Goal: Information Seeking & Learning: Learn about a topic

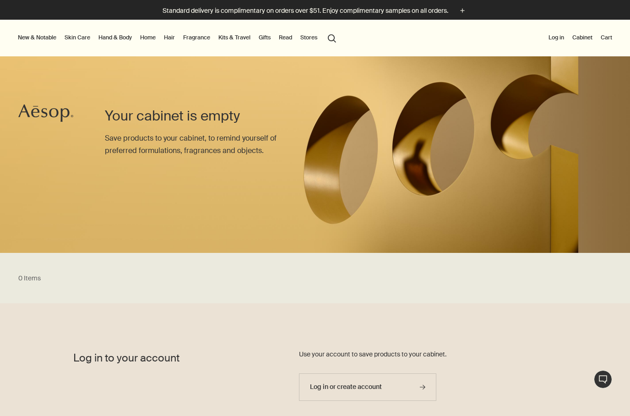
click at [559, 40] on button "Log in" at bounding box center [556, 37] width 19 height 11
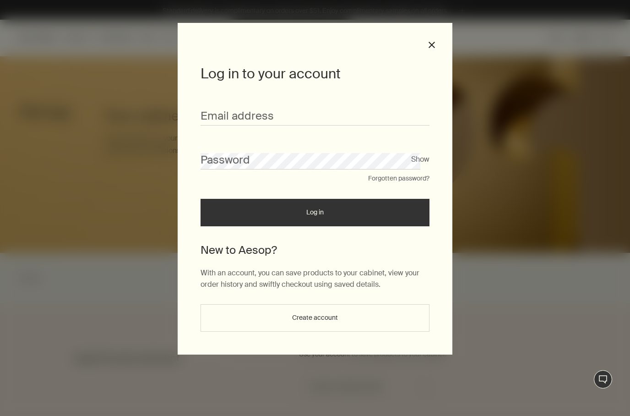
click at [393, 112] on input "Email address" at bounding box center [315, 117] width 229 height 17
type input "**********"
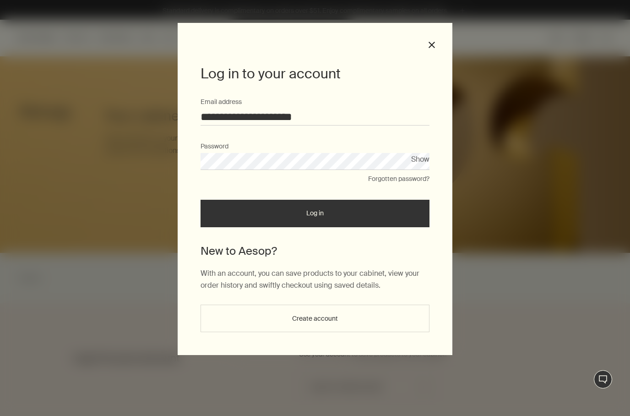
click at [410, 214] on button "Log in" at bounding box center [315, 213] width 229 height 27
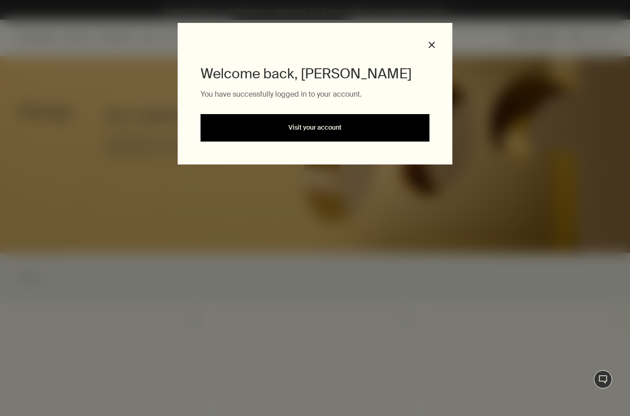
click at [395, 126] on link "Visit your account" at bounding box center [315, 127] width 229 height 27
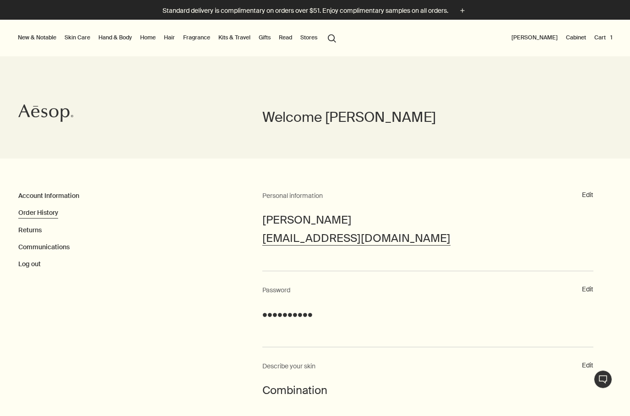
click at [58, 209] on link "Order History" at bounding box center [38, 212] width 40 height 8
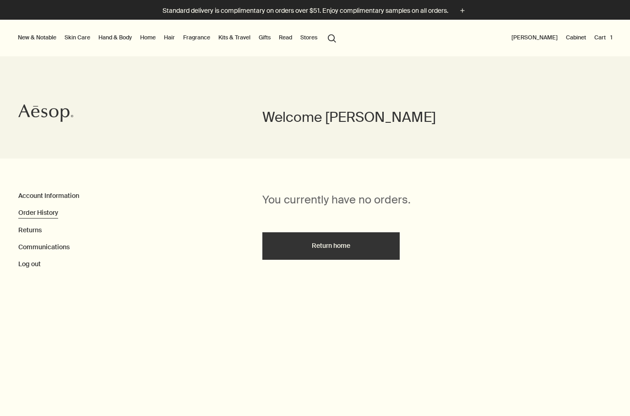
click at [581, 36] on link "Cabinet" at bounding box center [576, 37] width 24 height 11
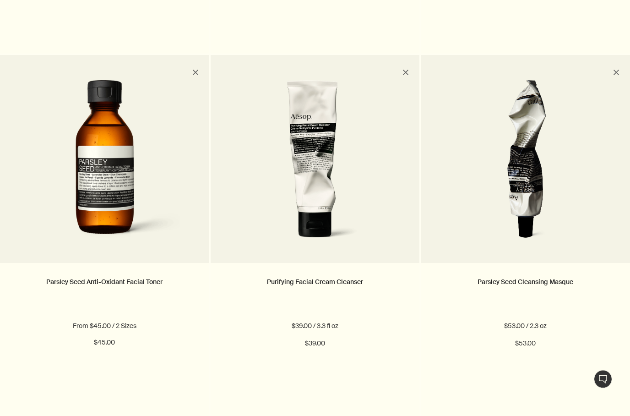
scroll to position [687, 0]
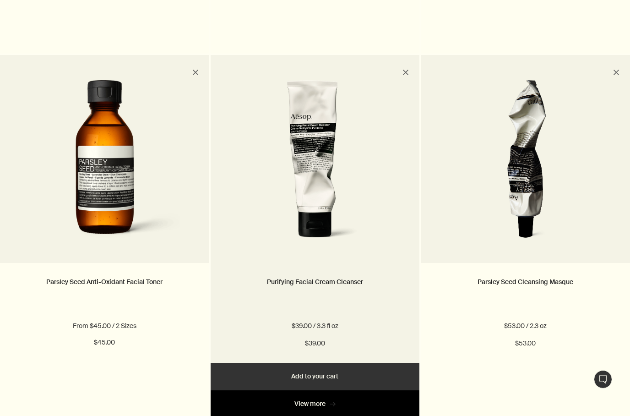
click at [334, 401] on icon "rightArrow" at bounding box center [332, 403] width 5 height 5
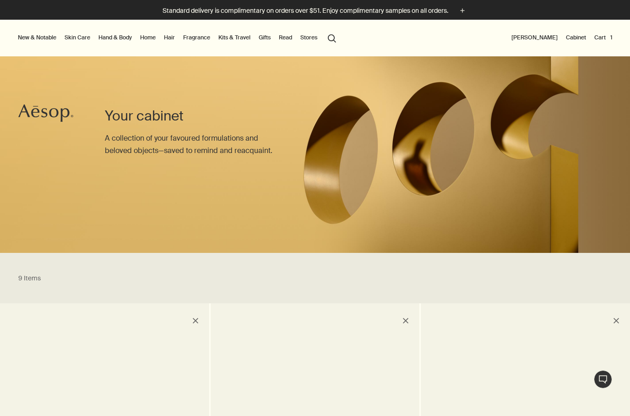
click at [76, 40] on link "Skin Care" at bounding box center [77, 37] width 29 height 11
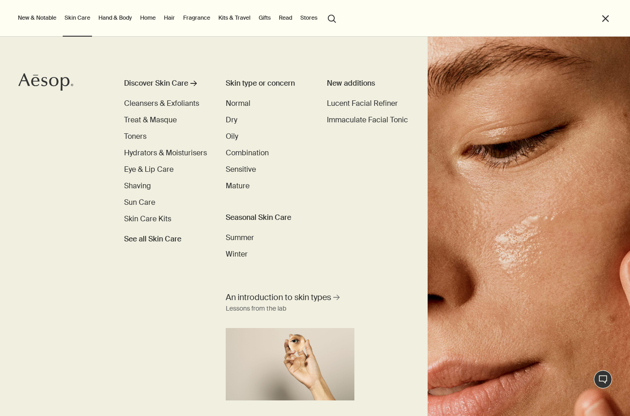
click at [184, 175] on ul "Discover Skin Care rightArrow Cleansers & Exfoliants Treat & Masque Toners Hydr…" at bounding box center [165, 161] width 83 height 167
click at [165, 170] on span "Eye & Lip Care" at bounding box center [148, 169] width 49 height 10
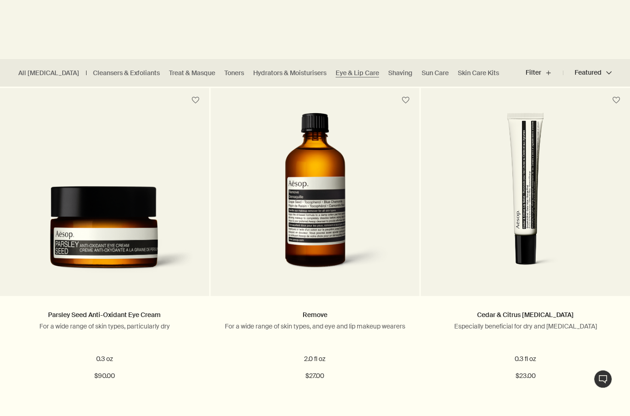
scroll to position [203, 0]
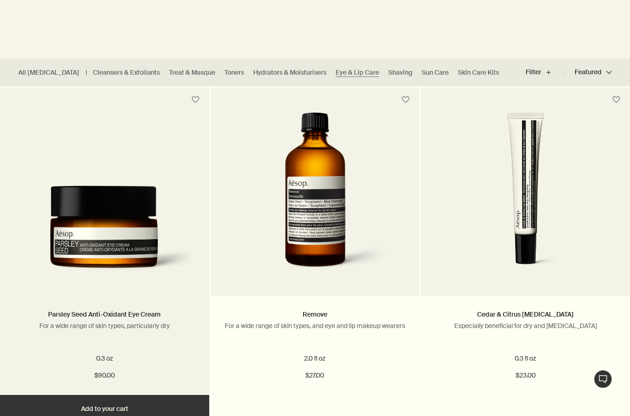
click at [170, 280] on img at bounding box center [105, 234] width 182 height 96
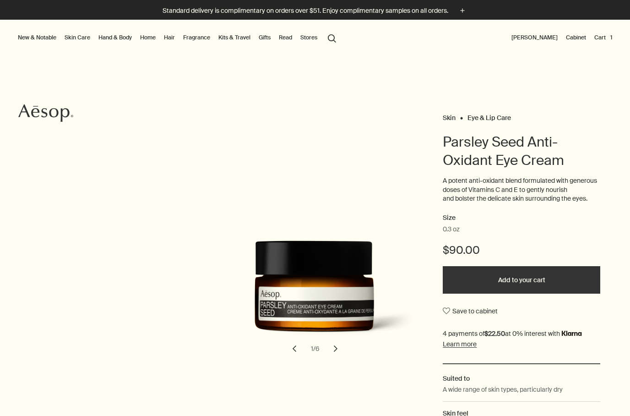
click at [342, 350] on button "chevron" at bounding box center [336, 348] width 20 height 20
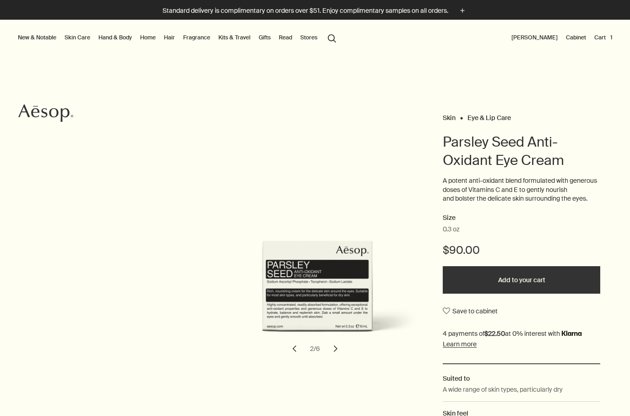
click at [345, 348] on button "chevron" at bounding box center [336, 348] width 20 height 20
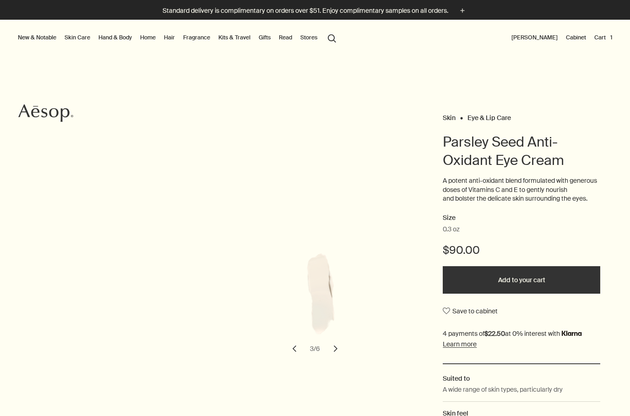
click at [340, 348] on button "chevron" at bounding box center [336, 348] width 20 height 20
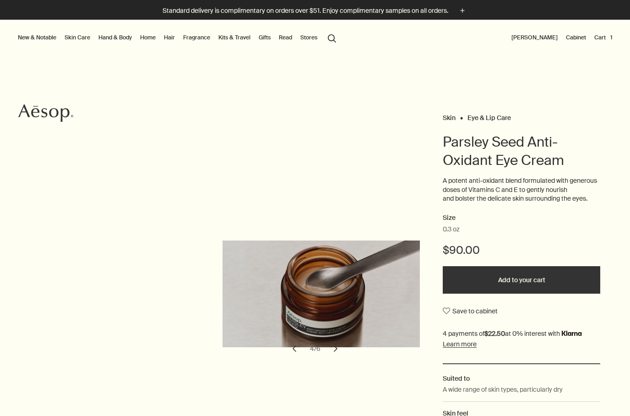
click at [338, 354] on button "chevron" at bounding box center [336, 348] width 20 height 20
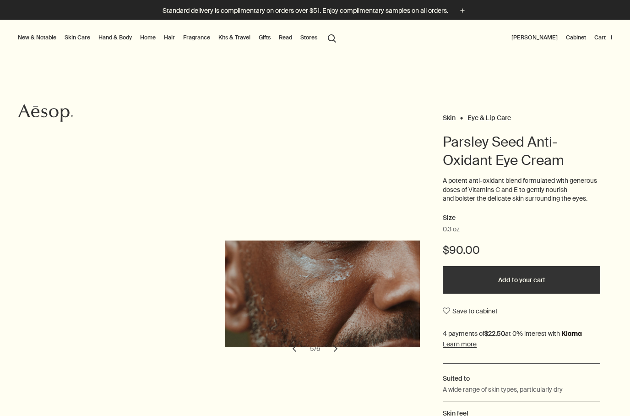
click at [338, 348] on button "chevron" at bounding box center [336, 348] width 20 height 20
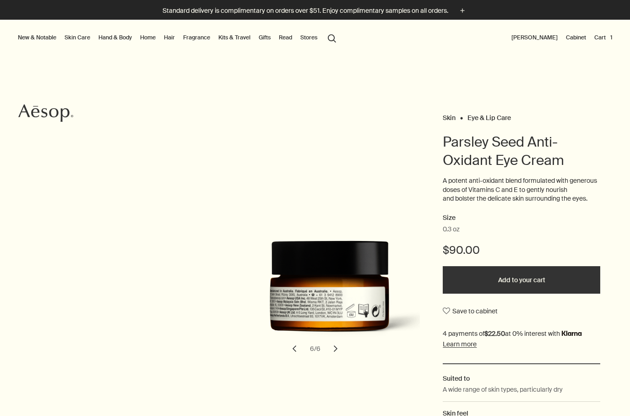
click at [338, 346] on button "chevron" at bounding box center [336, 348] width 20 height 20
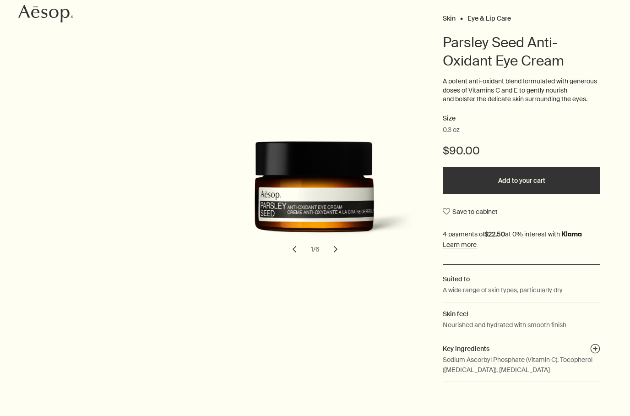
scroll to position [126, 0]
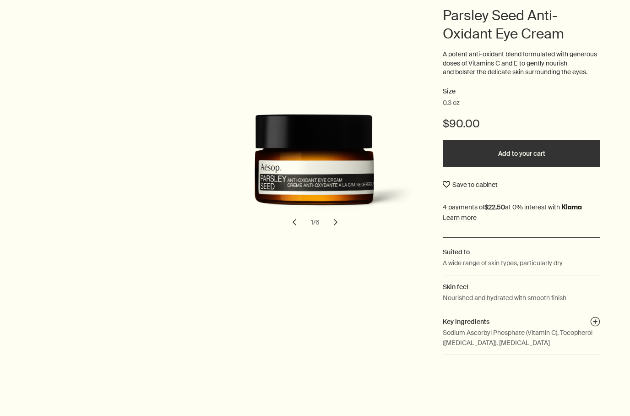
click at [443, 184] on button "Save to cabinet" at bounding box center [470, 184] width 55 height 16
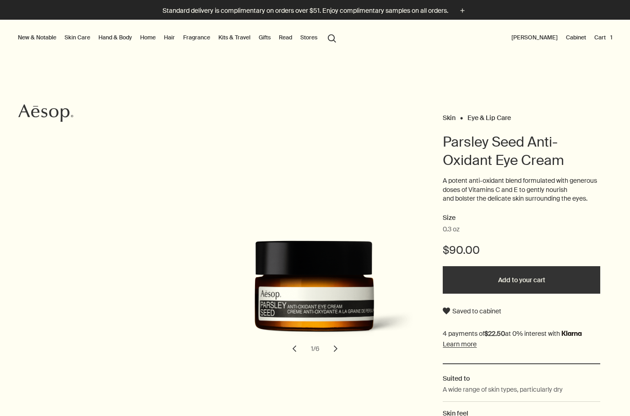
scroll to position [0, 0]
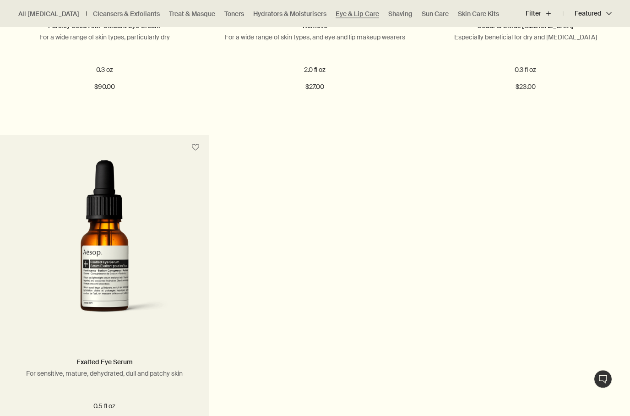
scroll to position [492, 0]
click at [165, 370] on p "For sensitive, mature, dehydrated, dull and patchy skin" at bounding box center [105, 373] width 182 height 8
click at [172, 316] on img at bounding box center [105, 244] width 174 height 169
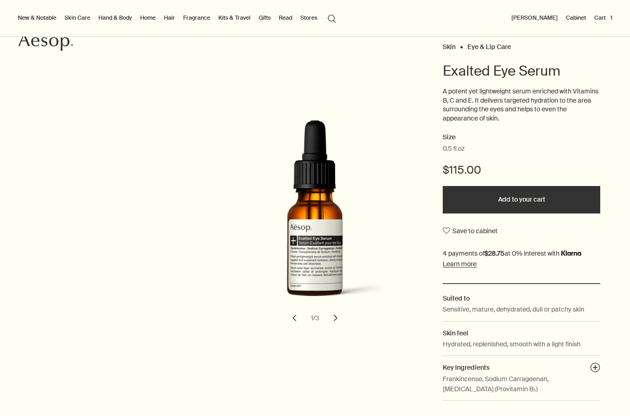
scroll to position [78, 0]
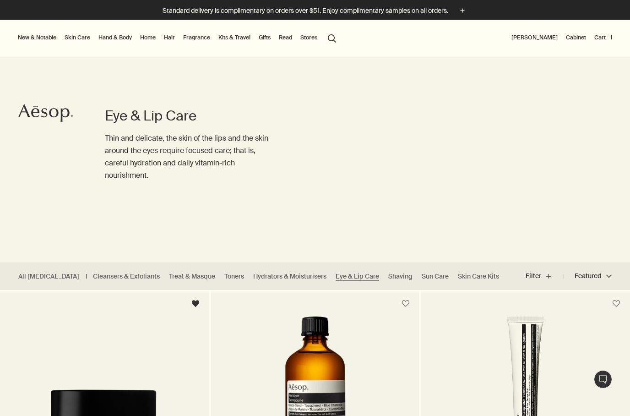
click at [383, 286] on ul "All [MEDICAL_DATA] Cleansers & Exfoliants Treat & Masque Toners Hydrators & Moi…" at bounding box center [258, 275] width 517 height 27
click at [382, 286] on ul "All Skin Care Cleansers & Exfoliants Treat & Masque Toners Hydrators & Moisturi…" at bounding box center [258, 275] width 517 height 27
click at [388, 278] on link "Shaving" at bounding box center [400, 276] width 24 height 9
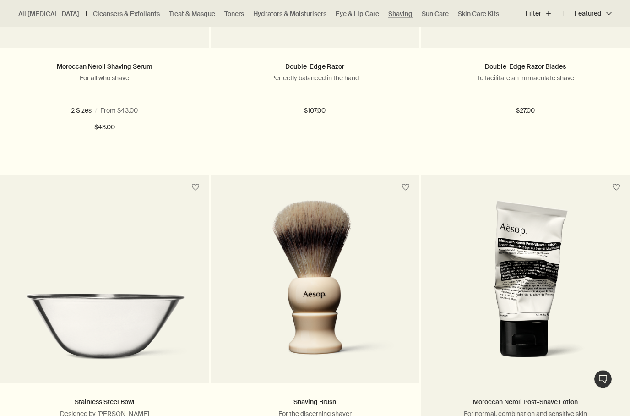
scroll to position [452, 0]
click at [560, 404] on link "Moroccan Neroli Post-Shave Lotion" at bounding box center [525, 401] width 105 height 8
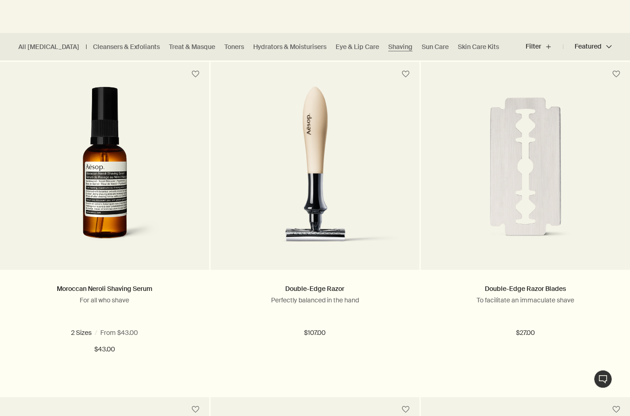
scroll to position [237, 0]
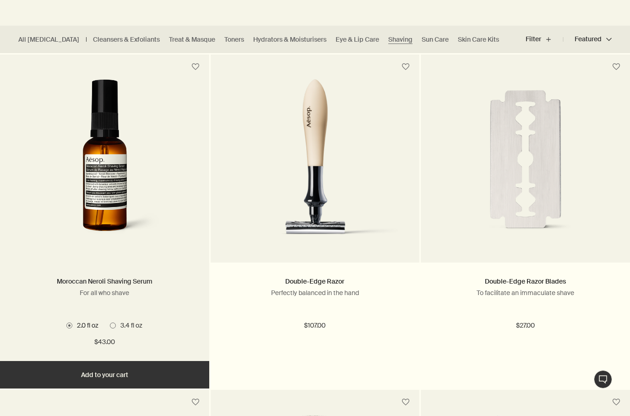
click at [57, 284] on link "Moroccan Neroli Shaving Serum" at bounding box center [105, 281] width 96 height 8
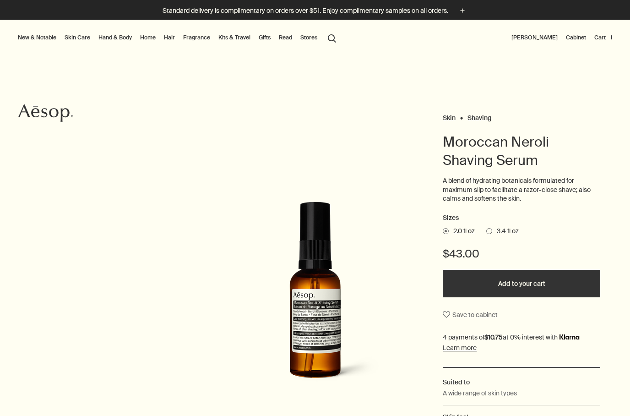
click at [491, 229] on span at bounding box center [489, 231] width 6 height 6
click at [486, 229] on input "3.4 fl oz" at bounding box center [486, 230] width 0 height 6
